Goal: Find specific page/section: Find specific page/section

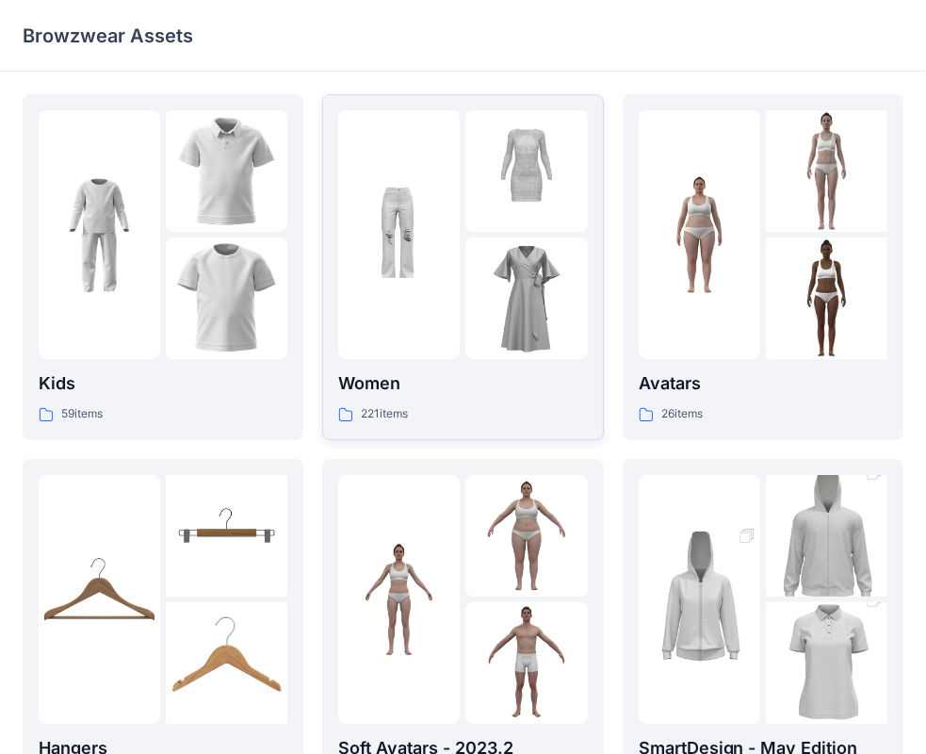
click at [388, 267] on img at bounding box center [399, 235] width 122 height 122
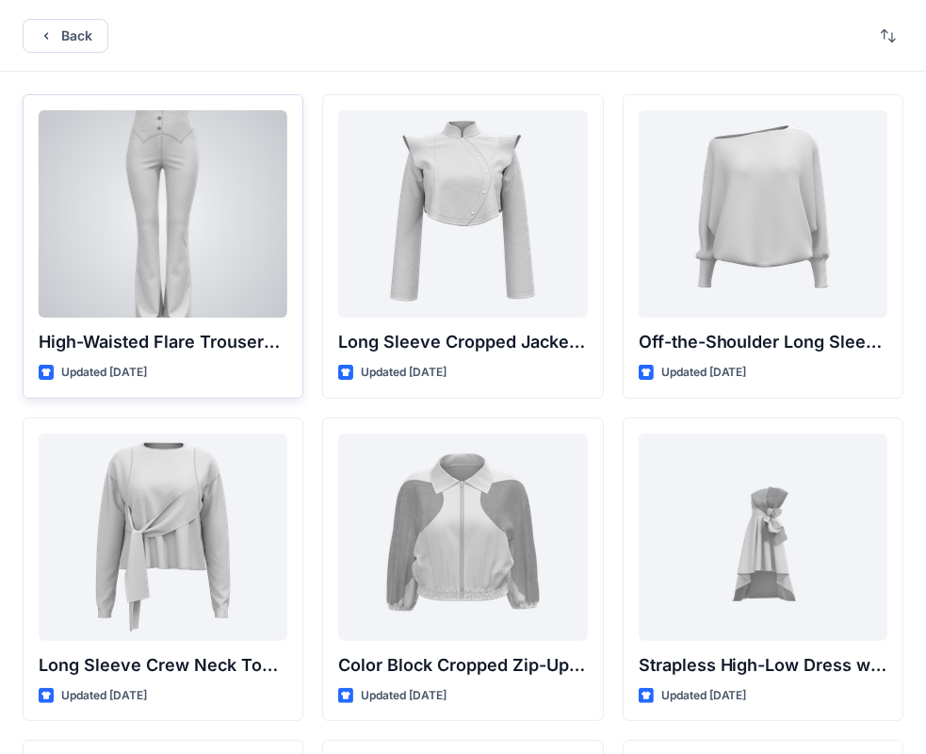
click at [153, 194] on div at bounding box center [163, 213] width 249 height 207
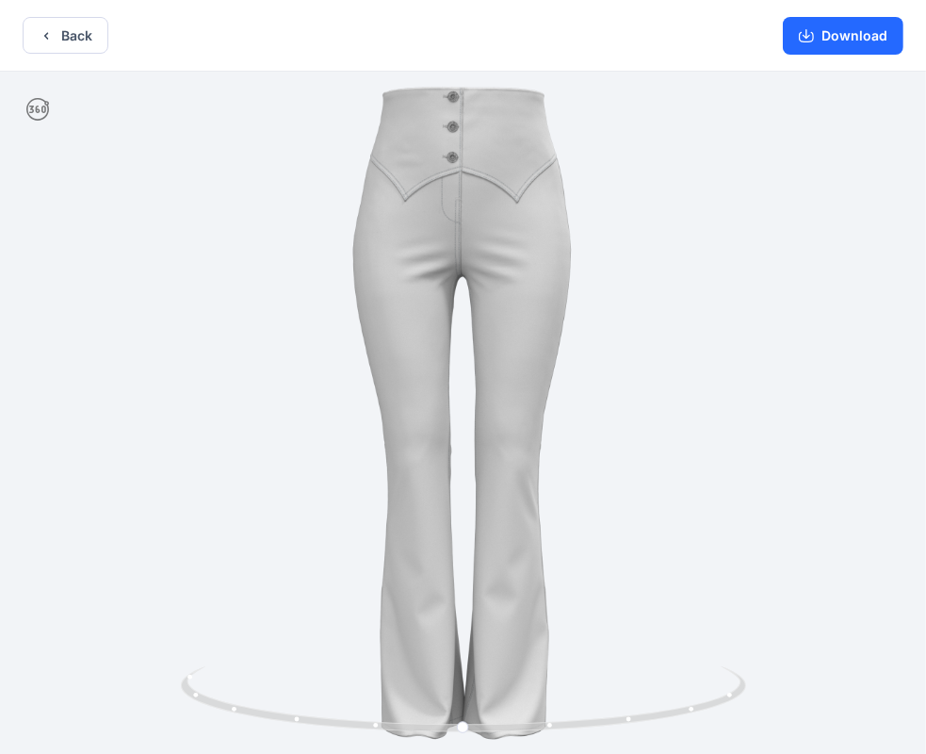
scroll to position [4, 0]
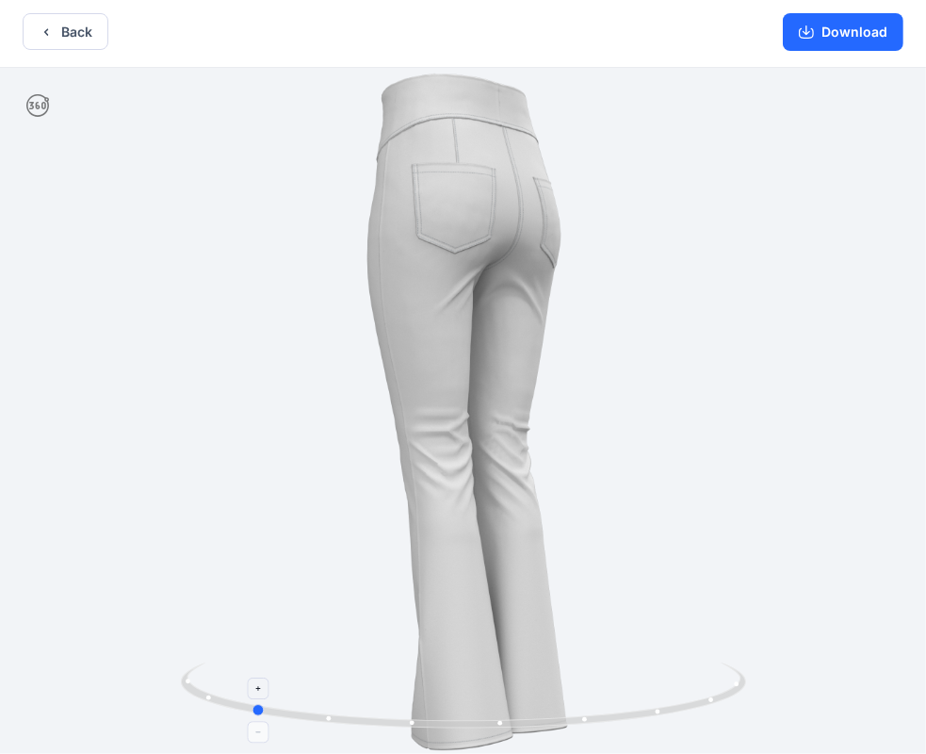
drag, startPoint x: 449, startPoint y: 724, endPoint x: 237, endPoint y: 694, distance: 214.0
click at [237, 694] on icon at bounding box center [466, 697] width 570 height 71
